Goal: Task Accomplishment & Management: Manage account settings

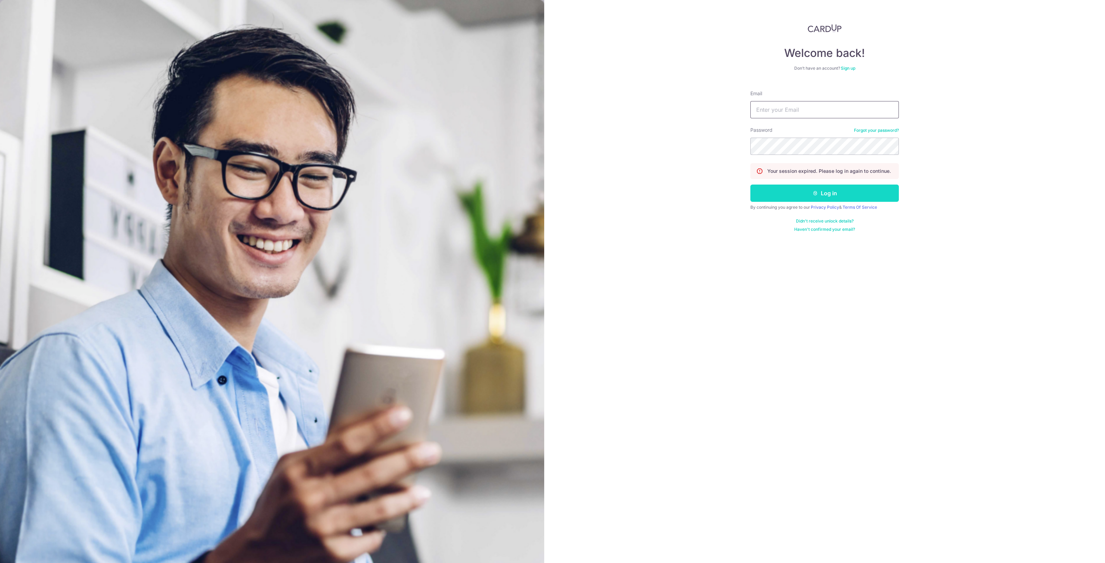
type input "[EMAIL_ADDRESS][DOMAIN_NAME]"
click at [825, 194] on button "Log in" at bounding box center [824, 193] width 148 height 17
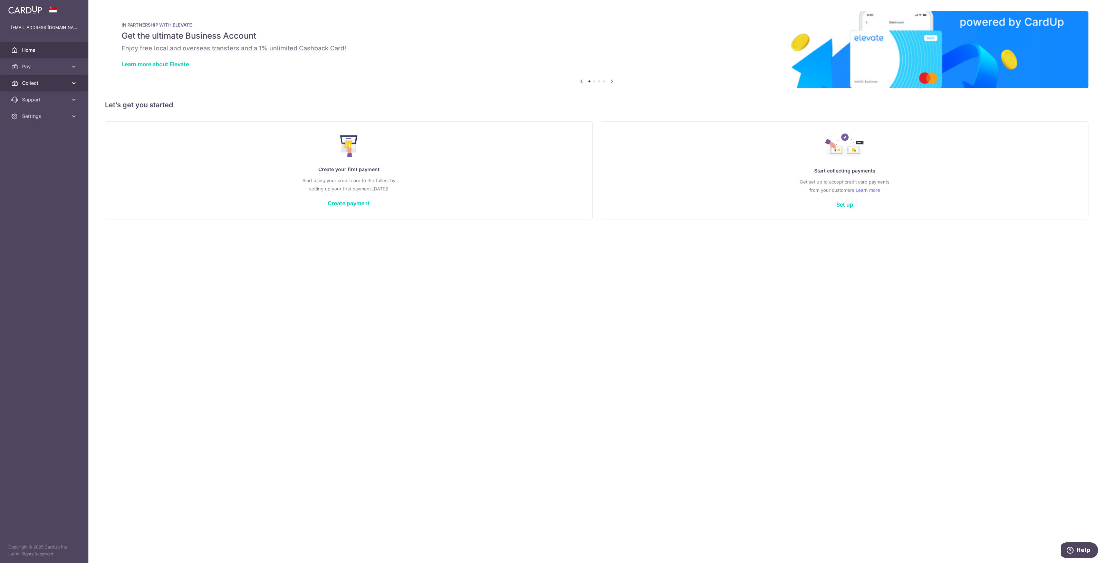
click at [23, 80] on span "Collect" at bounding box center [45, 83] width 46 height 7
click at [46, 96] on link "Dashboard" at bounding box center [44, 99] width 88 height 17
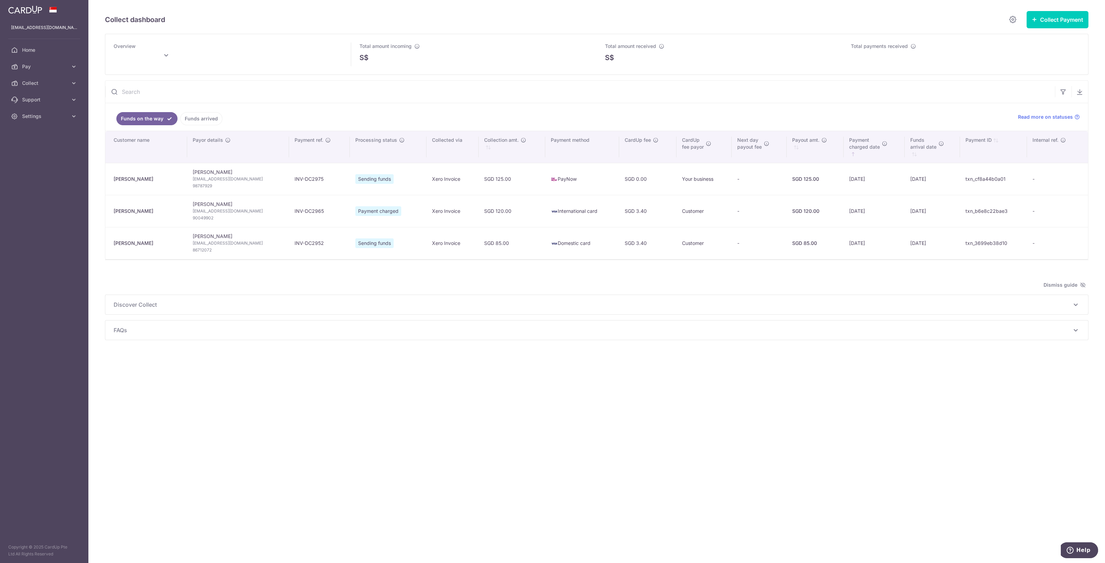
type input "October 2025"
click at [595, 437] on div "Collect dashboard Collect Payment Create request to collect payments Custom Pay…" at bounding box center [596, 281] width 1016 height 563
click at [766, 386] on div "Collect dashboard Collect Payment Create request to collect payments Custom Pay…" at bounding box center [596, 281] width 1016 height 563
